Goal: Transaction & Acquisition: Purchase product/service

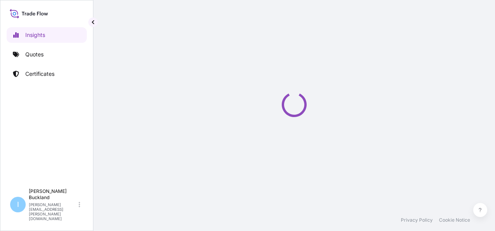
select select "2025"
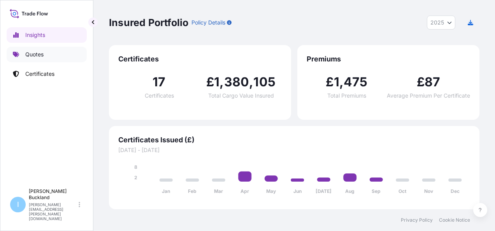
click at [28, 52] on p "Quotes" at bounding box center [34, 55] width 18 height 8
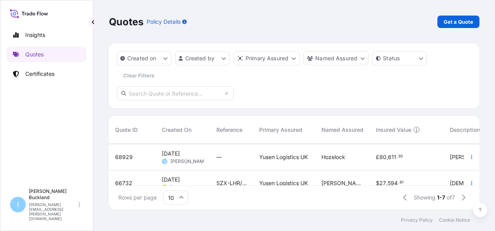
scroll to position [31, 0]
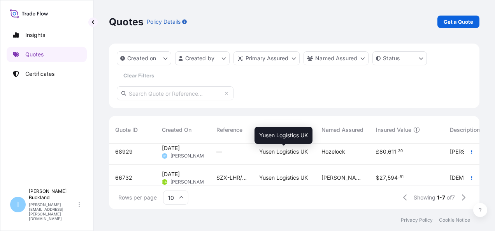
click at [285, 151] on span "Yusen Logistics UK" at bounding box center [283, 152] width 49 height 8
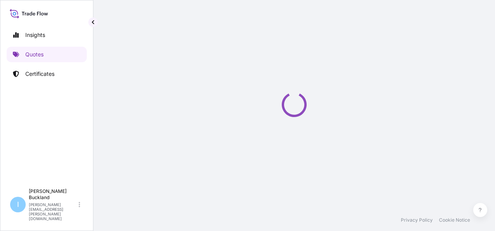
select select "Land"
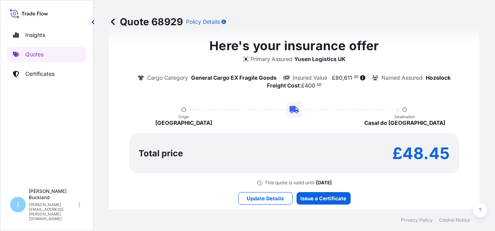
scroll to position [634, 0]
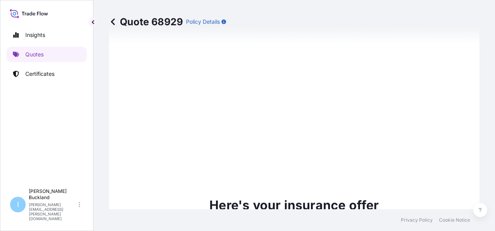
type input "[DATE]"
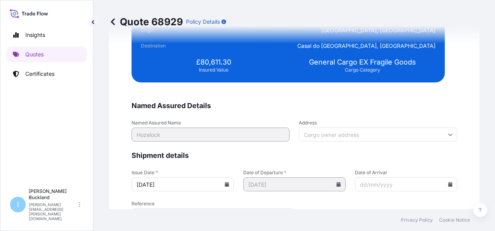
scroll to position [1483, 0]
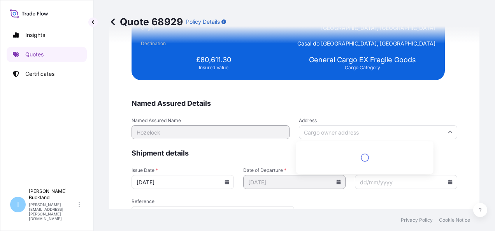
click at [399, 135] on input "Address" at bounding box center [378, 132] width 158 height 14
click at [400, 130] on input "Address" at bounding box center [378, 132] width 158 height 14
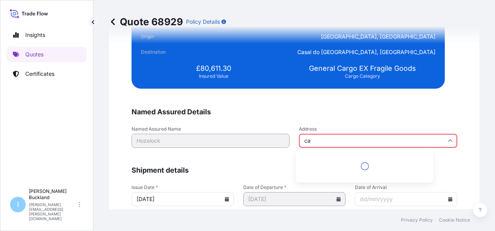
scroll to position [1491, 0]
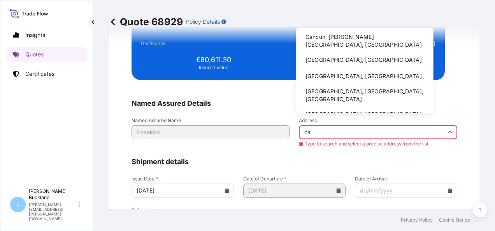
type input "c"
type input "b"
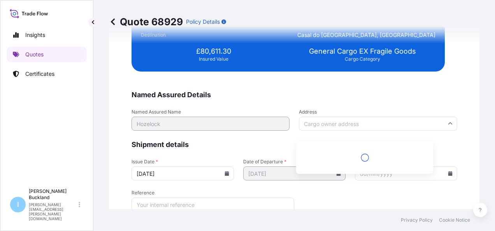
scroll to position [1483, 0]
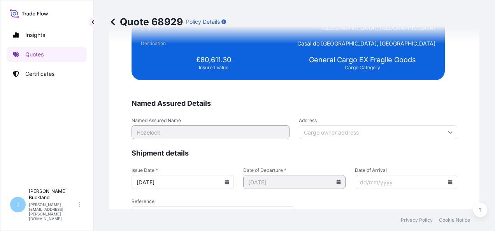
paste input "[GEOGRAPHIC_DATA] in [GEOGRAPHIC_DATA], [GEOGRAPHIC_DATA] B76 1A"
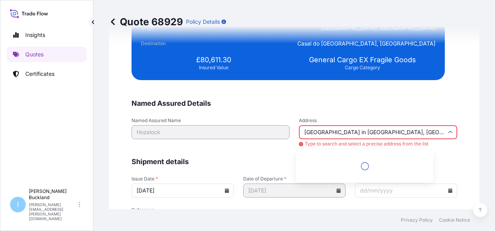
scroll to position [0, 0]
click at [417, 128] on input "[GEOGRAPHIC_DATA] in [GEOGRAPHIC_DATA], [GEOGRAPHIC_DATA]" at bounding box center [378, 132] width 158 height 14
click at [342, 130] on input "[GEOGRAPHIC_DATA] in [GEOGRAPHIC_DATA], [GEOGRAPHIC_DATA]" at bounding box center [378, 132] width 158 height 14
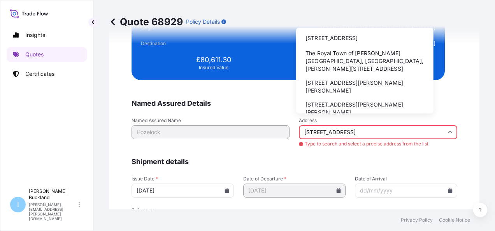
click at [371, 66] on li "The Royal Town of [PERSON_NAME][GEOGRAPHIC_DATA], [GEOGRAPHIC_DATA], [PERSON_NA…" at bounding box center [364, 61] width 131 height 28
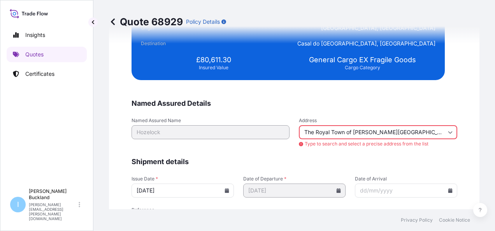
type input "The Royal Town of [PERSON_NAME][GEOGRAPHIC_DATA], [GEOGRAPHIC_DATA], [PERSON_NA…"
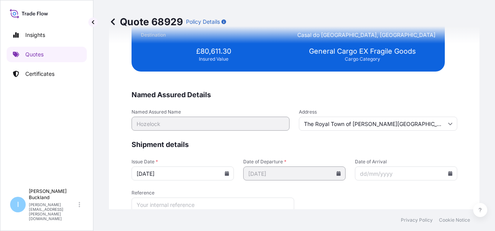
scroll to position [1483, 0]
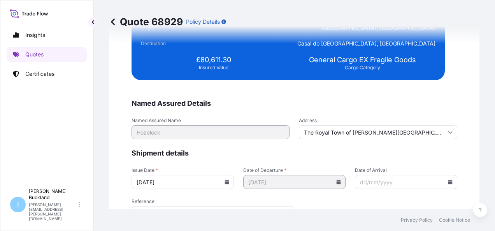
click at [336, 182] on icon at bounding box center [338, 182] width 4 height 5
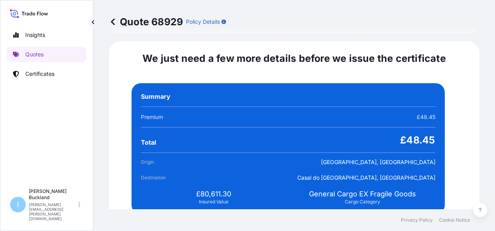
scroll to position [1525, 0]
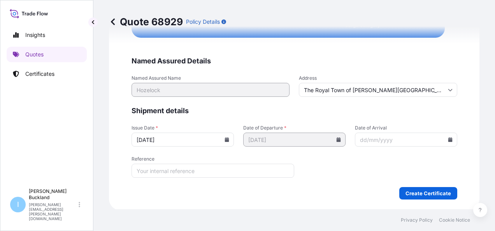
click at [229, 140] on icon at bounding box center [226, 139] width 4 height 5
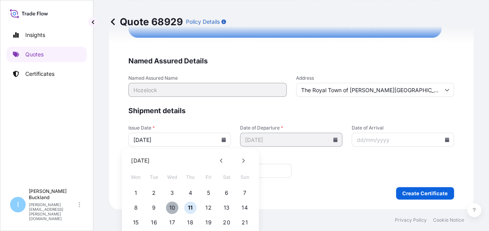
click at [173, 207] on button "10" at bounding box center [172, 207] width 12 height 12
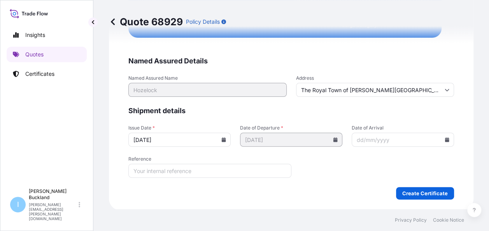
type input "[DATE]"
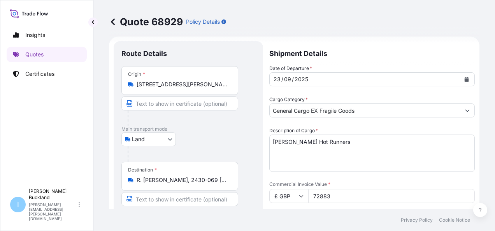
scroll to position [0, 0]
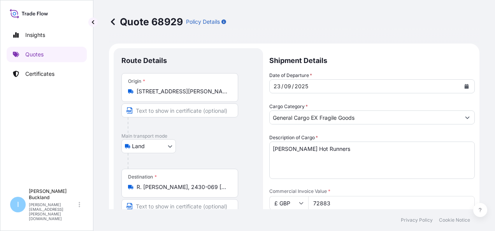
click at [464, 87] on icon "Calendar" at bounding box center [466, 86] width 4 height 5
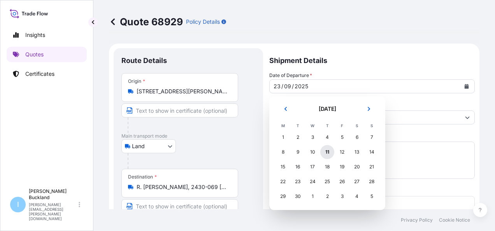
click at [328, 153] on div "11" at bounding box center [327, 152] width 14 height 14
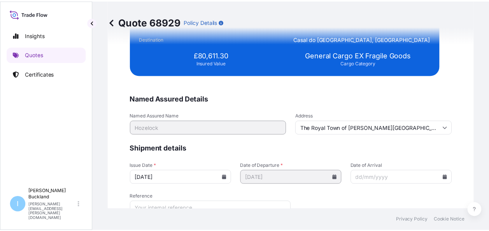
scroll to position [1525, 0]
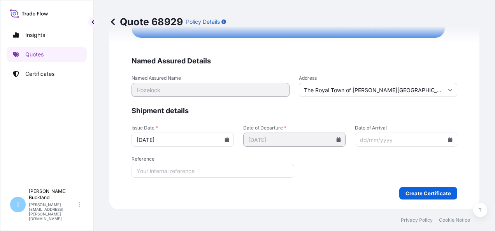
click at [369, 136] on input "Date of Arrival" at bounding box center [406, 140] width 102 height 14
click at [427, 142] on input "Date of Arrival" at bounding box center [406, 140] width 102 height 14
click at [428, 138] on input "Date of Arrival" at bounding box center [406, 140] width 102 height 14
click at [447, 138] on icon at bounding box center [449, 139] width 4 height 5
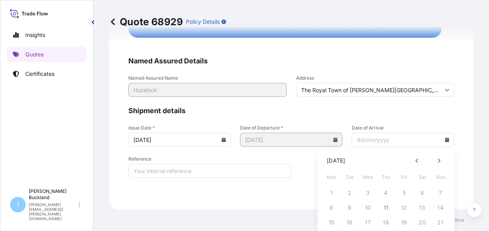
click at [344, 215] on div "15 16 17 18 19 20 21" at bounding box center [385, 222] width 124 height 14
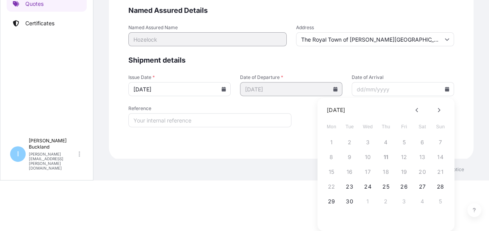
click at [215, 119] on form "Named Assured Details Named Assured Name Hozelock Address The [GEOGRAPHIC_DATA]…" at bounding box center [290, 77] width 325 height 143
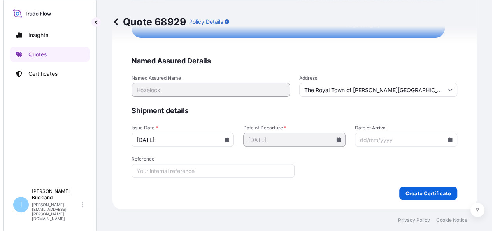
scroll to position [0, 0]
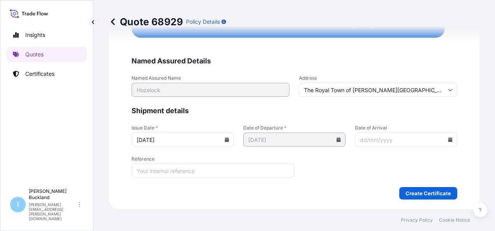
click at [336, 138] on icon at bounding box center [338, 139] width 4 height 5
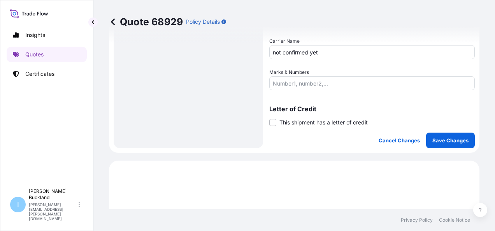
scroll to position [280, 0]
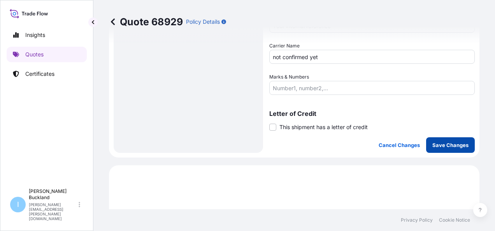
click at [448, 142] on p "Save Changes" at bounding box center [450, 145] width 36 height 8
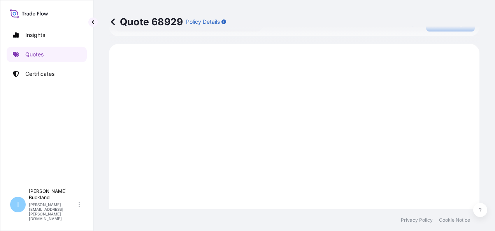
scroll to position [406, 0]
select select "Land"
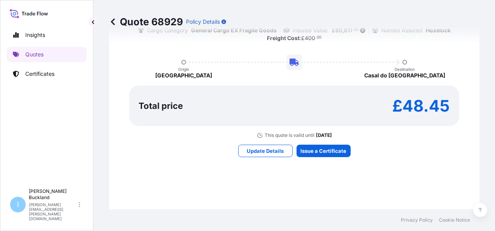
scroll to position [661, 0]
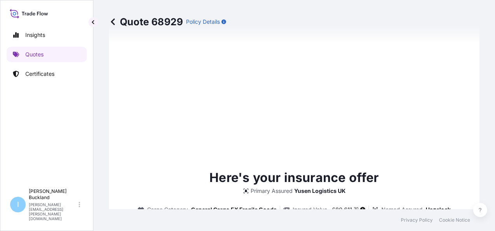
type input "[DATE]"
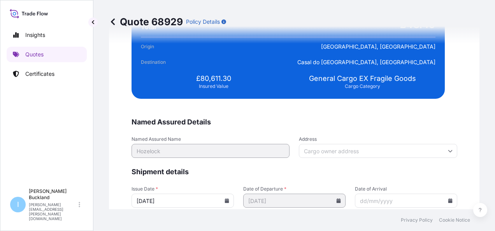
scroll to position [1523, 0]
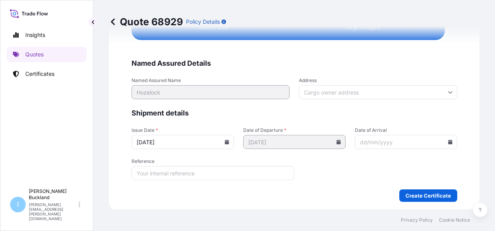
click at [407, 140] on input "Date of Arrival" at bounding box center [406, 142] width 102 height 14
type input "[DATE]"
click at [330, 93] on input "Address" at bounding box center [378, 92] width 158 height 14
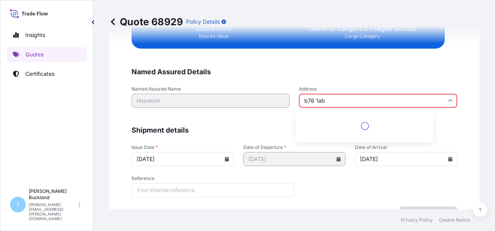
scroll to position [1532, 0]
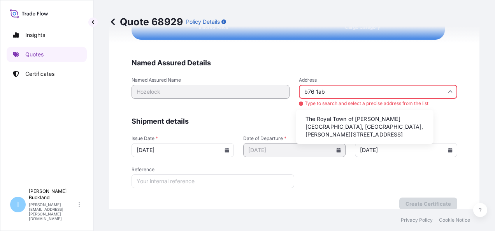
click at [349, 118] on li "The Royal Town of [PERSON_NAME][GEOGRAPHIC_DATA], [GEOGRAPHIC_DATA], [PERSON_NA…" at bounding box center [364, 127] width 131 height 28
type input "The Royal Town of [PERSON_NAME][GEOGRAPHIC_DATA], [GEOGRAPHIC_DATA], [PERSON_NA…"
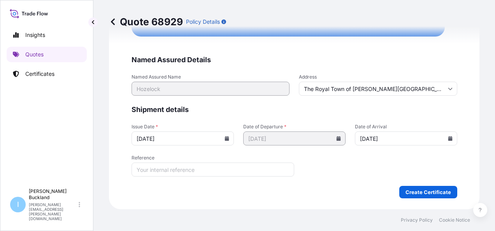
scroll to position [1523, 0]
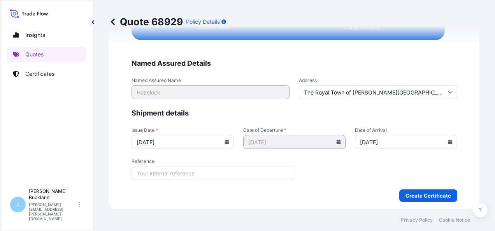
click at [213, 172] on input "Reference" at bounding box center [212, 173] width 163 height 14
type input "Hozelock"
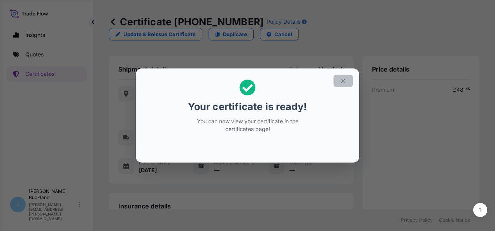
click at [343, 81] on icon "button" at bounding box center [342, 80] width 7 height 7
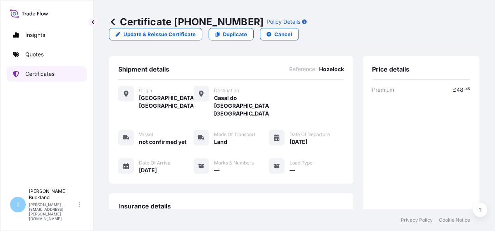
click at [37, 73] on p "Certificates" at bounding box center [39, 74] width 29 height 8
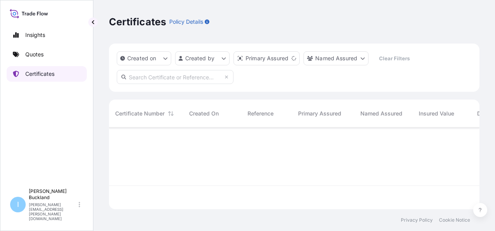
scroll to position [80, 364]
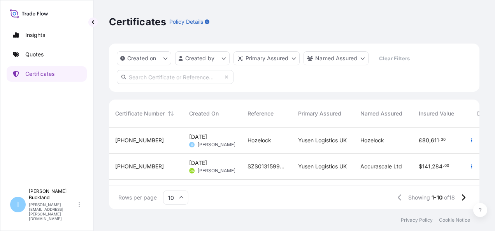
click at [207, 140] on span "[DATE]" at bounding box center [198, 137] width 18 height 8
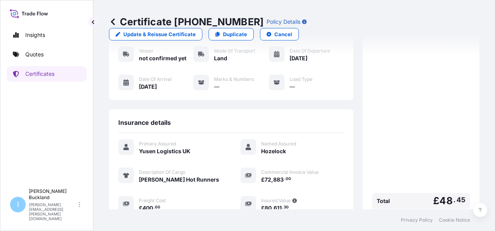
scroll to position [156, 0]
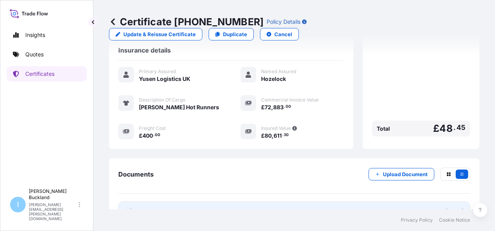
click at [180, 201] on link "PDF Certificate [DATE]" at bounding box center [293, 211] width 351 height 20
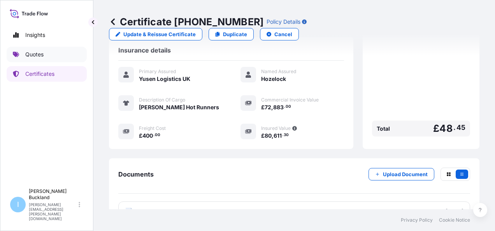
click at [26, 57] on p "Quotes" at bounding box center [34, 55] width 18 height 8
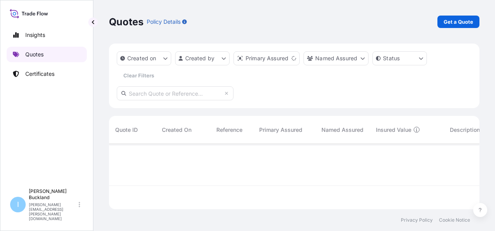
scroll to position [64, 364]
click at [472, 23] on p "Get a Quote" at bounding box center [458, 22] width 30 height 8
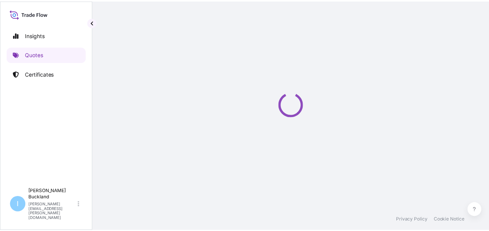
scroll to position [12, 0]
select select "Sea"
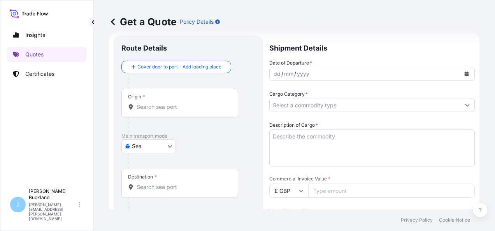
click at [464, 72] on icon "Calendar" at bounding box center [466, 74] width 4 height 5
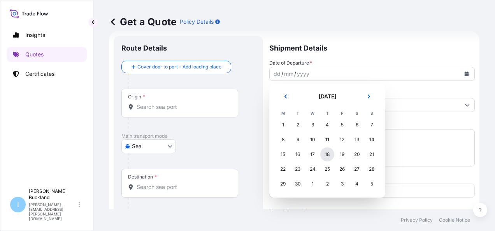
click at [324, 154] on div "18" at bounding box center [327, 154] width 14 height 14
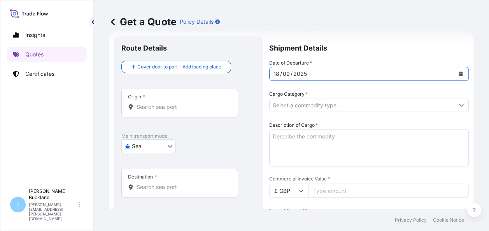
click at [299, 102] on input "Cargo Category *" at bounding box center [361, 105] width 185 height 14
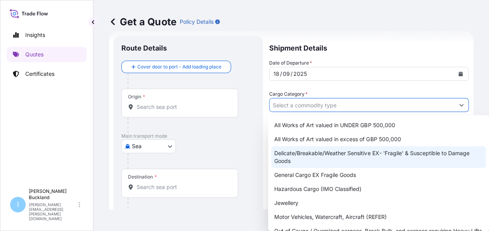
click at [308, 154] on div "Delicate/Breakable/Weather Sensitive EX- 'Fragile' & Susceptible to Damage Goods" at bounding box center [378, 157] width 215 height 22
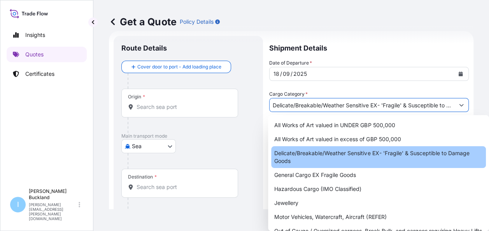
type input "Delicate/Breakable/Weather Sensitive EX- 'Fragile' & Susceptible to Damage Goods"
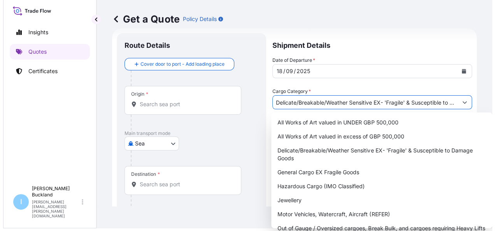
scroll to position [0, 0]
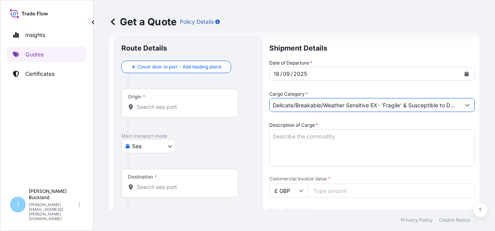
drag, startPoint x: 489, startPoint y: 65, endPoint x: 484, endPoint y: 107, distance: 42.0
click at [484, 107] on html "10 options available. Insights Quotes Certificates I [PERSON_NAME] [PERSON_NAME…" at bounding box center [247, 115] width 495 height 231
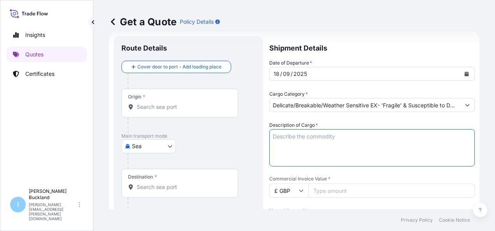
click at [327, 136] on textarea "Description of Cargo *" at bounding box center [371, 147] width 205 height 37
type textarea "microscopes"
click at [326, 190] on input "Commercial Invoice Value *" at bounding box center [391, 191] width 166 height 14
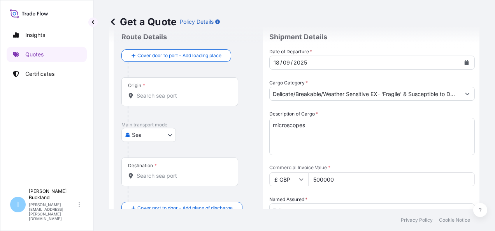
scroll to position [25, 0]
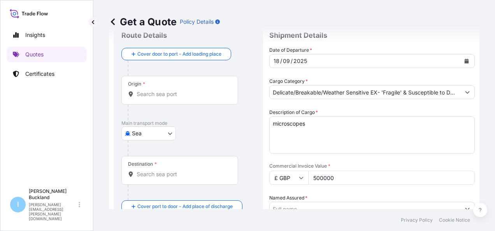
type input "500000"
click at [366, 155] on div "Date of Departure * [DATE] Cargo Category * Delicate/Breakable/Weather Sensitiv…" at bounding box center [371, 197] width 205 height 303
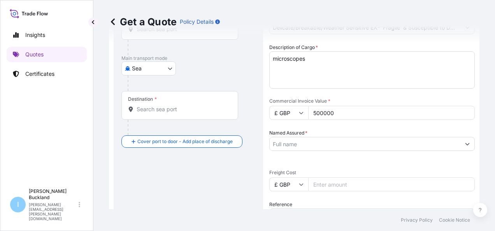
scroll to position [91, 0]
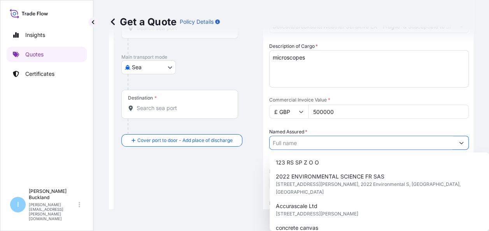
click at [319, 143] on input "Named Assured *" at bounding box center [361, 143] width 185 height 14
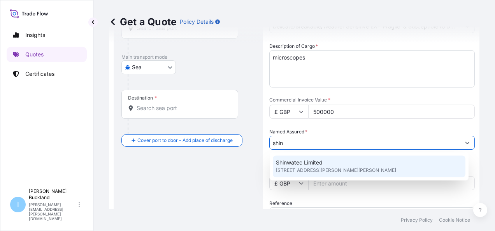
click at [312, 162] on span "Shinwatec Limited" at bounding box center [299, 163] width 47 height 8
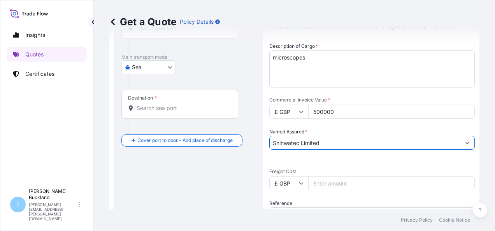
type input "Shinwatec Limited"
click at [347, 184] on input "Freight Cost" at bounding box center [391, 183] width 166 height 14
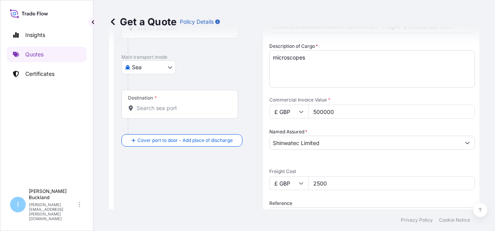
type input "2500"
click at [352, 161] on div "Date of Departure * [DATE] Cargo Category * Delicate/Breakable/Weather Sensitiv…" at bounding box center [371, 131] width 205 height 303
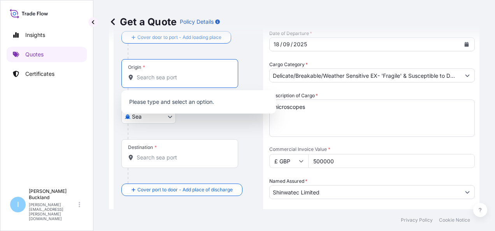
click at [170, 74] on input "Origin *" at bounding box center [182, 77] width 92 height 8
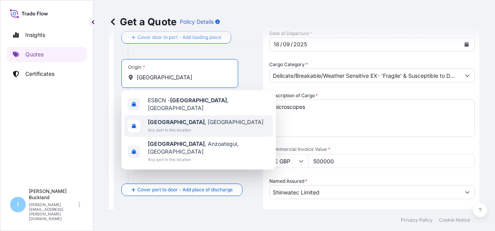
click at [175, 118] on span "[GEOGRAPHIC_DATA] , [GEOGRAPHIC_DATA]" at bounding box center [205, 122] width 115 height 8
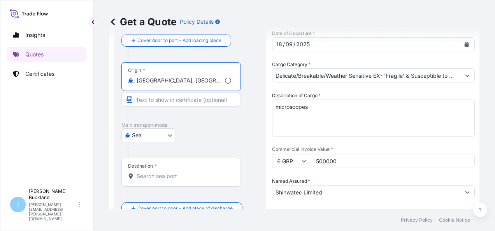
type input "[GEOGRAPHIC_DATA], [GEOGRAPHIC_DATA]"
click at [154, 170] on div "Destination *" at bounding box center [180, 172] width 119 height 29
click at [154, 172] on input "Destination *" at bounding box center [183, 176] width 94 height 8
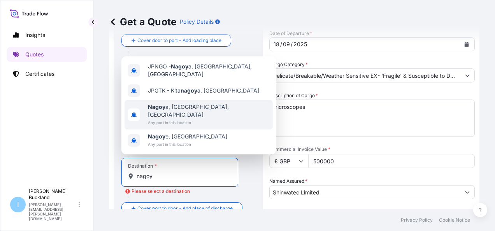
click at [177, 114] on span "Nagoy a, Aichi, [GEOGRAPHIC_DATA]" at bounding box center [209, 111] width 122 height 16
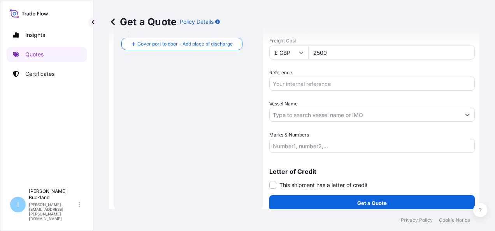
scroll to position [228, 0]
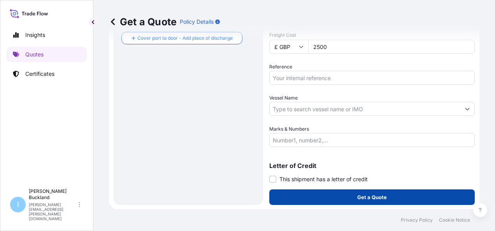
type input "[GEOGRAPHIC_DATA], [GEOGRAPHIC_DATA], [GEOGRAPHIC_DATA]"
click at [354, 192] on button "Get a Quote" at bounding box center [371, 197] width 205 height 16
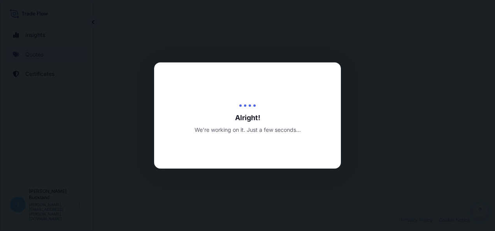
select select "Sea"
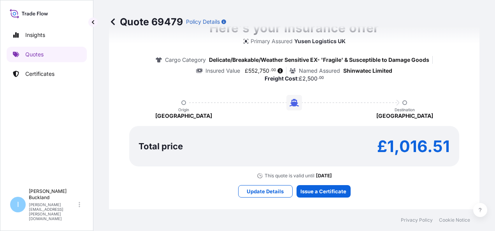
scroll to position [643, 0]
